Goal: Check status: Check status

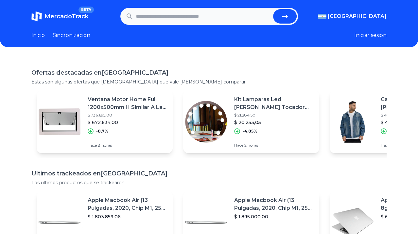
click at [151, 18] on input "text" at bounding box center [203, 16] width 135 height 14
type input "**********"
click at [273, 9] on button "submit" at bounding box center [285, 16] width 24 height 14
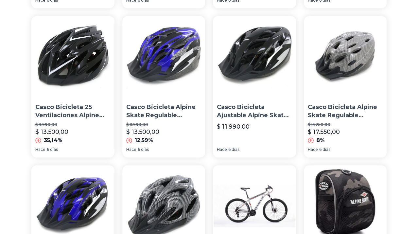
scroll to position [297, 0]
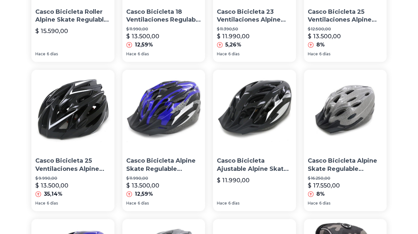
drag, startPoint x: 341, startPoint y: 118, endPoint x: 175, endPoint y: 185, distance: 179.2
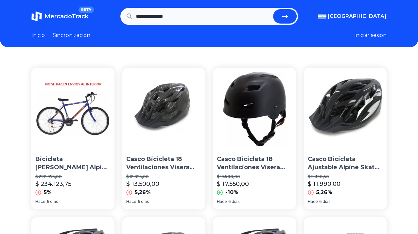
scroll to position [0, 0]
drag, startPoint x: 158, startPoint y: 17, endPoint x: 133, endPoint y: 15, distance: 25.0
click at [134, 15] on form "**********" at bounding box center [209, 16] width 178 height 17
type input "******"
click at [273, 9] on button "submit" at bounding box center [285, 16] width 24 height 14
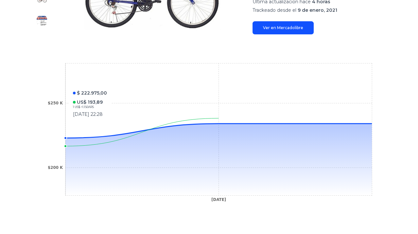
scroll to position [62, 0]
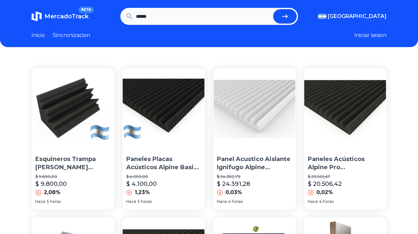
drag, startPoint x: 161, startPoint y: 15, endPoint x: 81, endPoint y: 13, distance: 79.9
click at [81, 13] on section "MercadoTrack BETA Argentina Argentina Uruguay Mexico Chile Peru Venezuela Colom…" at bounding box center [209, 16] width 356 height 17
type input "****"
click at [273, 9] on button "submit" at bounding box center [285, 16] width 24 height 14
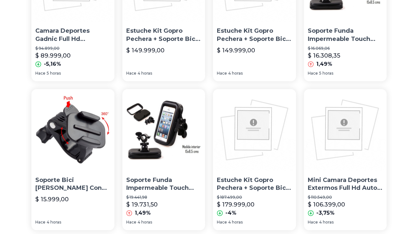
scroll to position [460, 0]
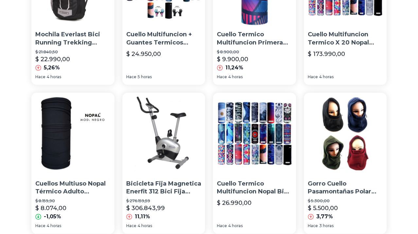
scroll to position [460, 0]
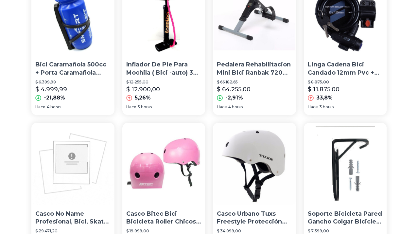
scroll to position [460, 0]
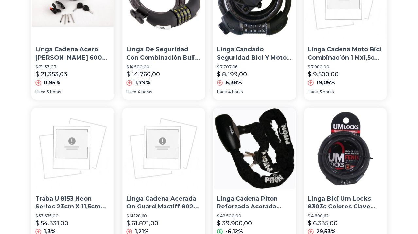
scroll to position [476, 0]
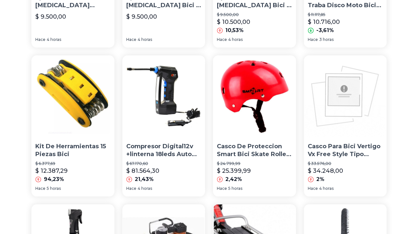
scroll to position [460, 5]
drag, startPoint x: 416, startPoint y: 182, endPoint x: 416, endPoint y: 170, distance: 12.1
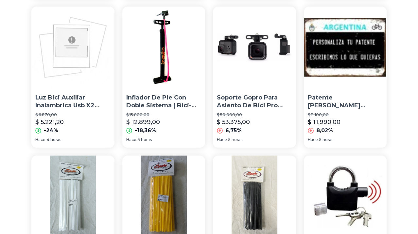
scroll to position [0, 5]
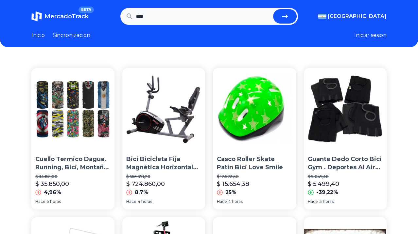
click at [31, 35] on link "Inicio" at bounding box center [37, 35] width 13 height 8
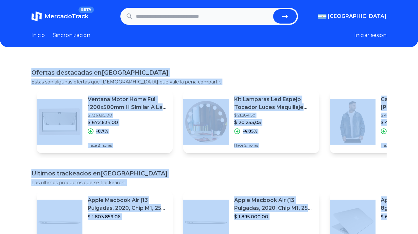
click at [167, 58] on div "Ofertas destacadas en Argentina Estas son algunas ofertas que creemos que vale …" at bounding box center [209, 175] width 418 height 234
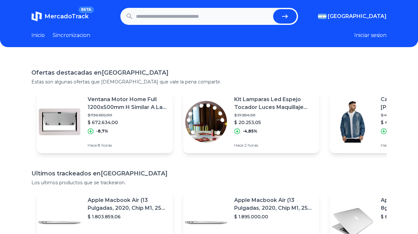
click at [76, 41] on header "MercadoTrack BETA Argentina Argentina Uruguay Mexico Chile Peru Venezuela Colom…" at bounding box center [209, 23] width 418 height 47
click at [76, 38] on link "Sincronizacion" at bounding box center [72, 35] width 38 height 8
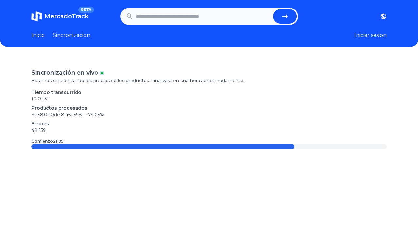
click at [35, 36] on link "Inicio" at bounding box center [37, 35] width 13 height 8
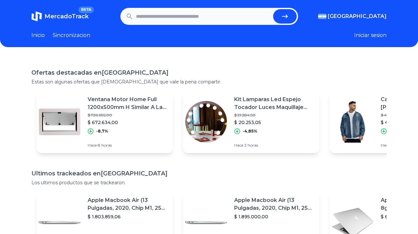
click at [356, 36] on button "Iniciar sesion" at bounding box center [371, 35] width 32 height 8
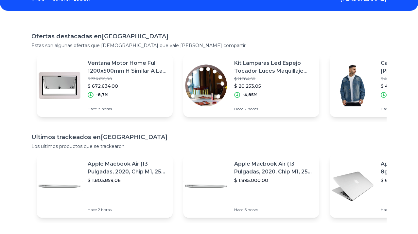
scroll to position [25, 0]
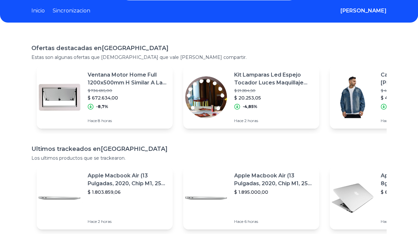
click at [132, 104] on div "-8,7%" at bounding box center [128, 107] width 80 height 6
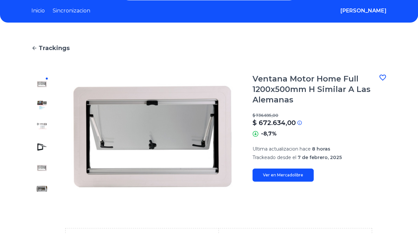
click at [41, 11] on link "Inicio" at bounding box center [37, 11] width 13 height 8
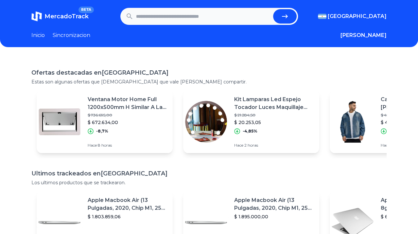
click at [161, 20] on input "text" at bounding box center [203, 16] width 135 height 14
paste input "**********"
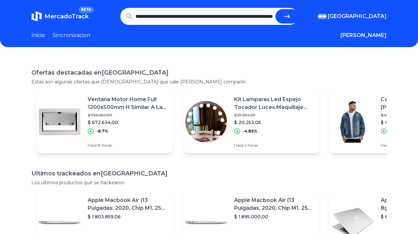
click at [276, 9] on button "submit" at bounding box center [288, 16] width 24 height 14
type input "**********"
